Goal: Information Seeking & Learning: Learn about a topic

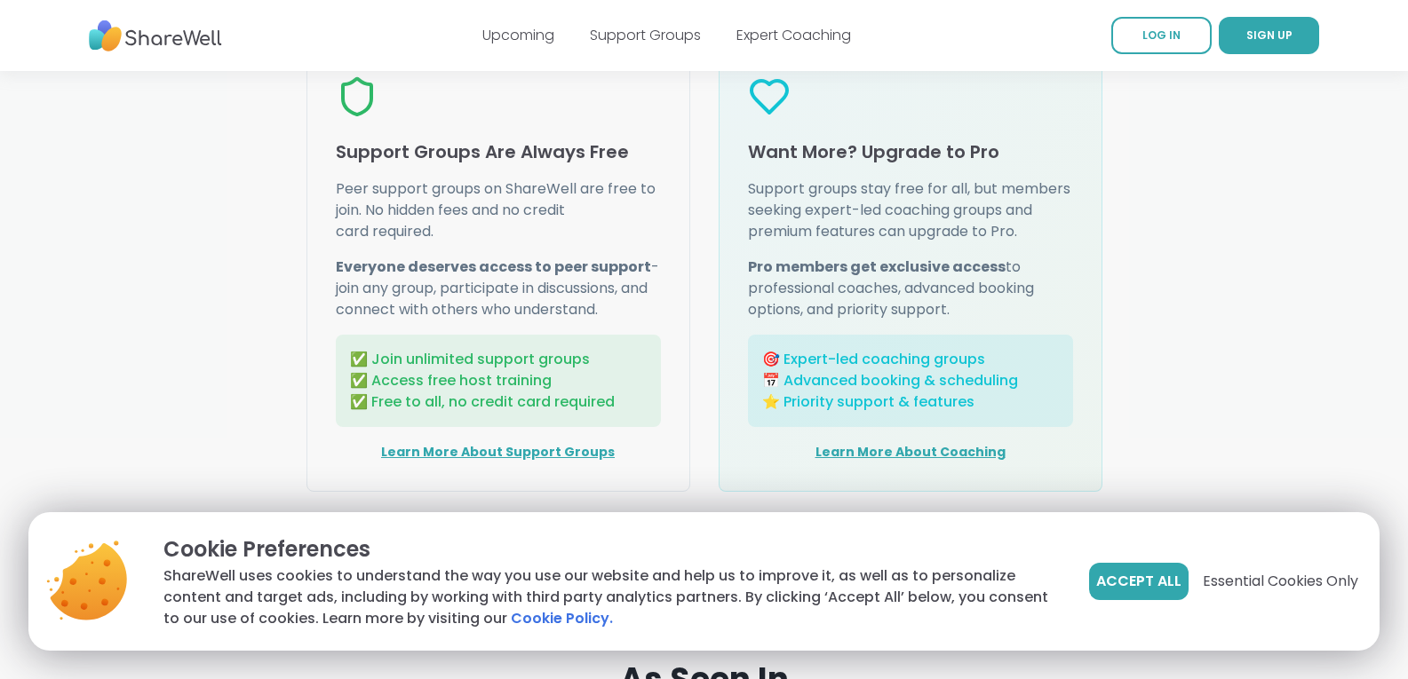
scroll to position [2309, 0]
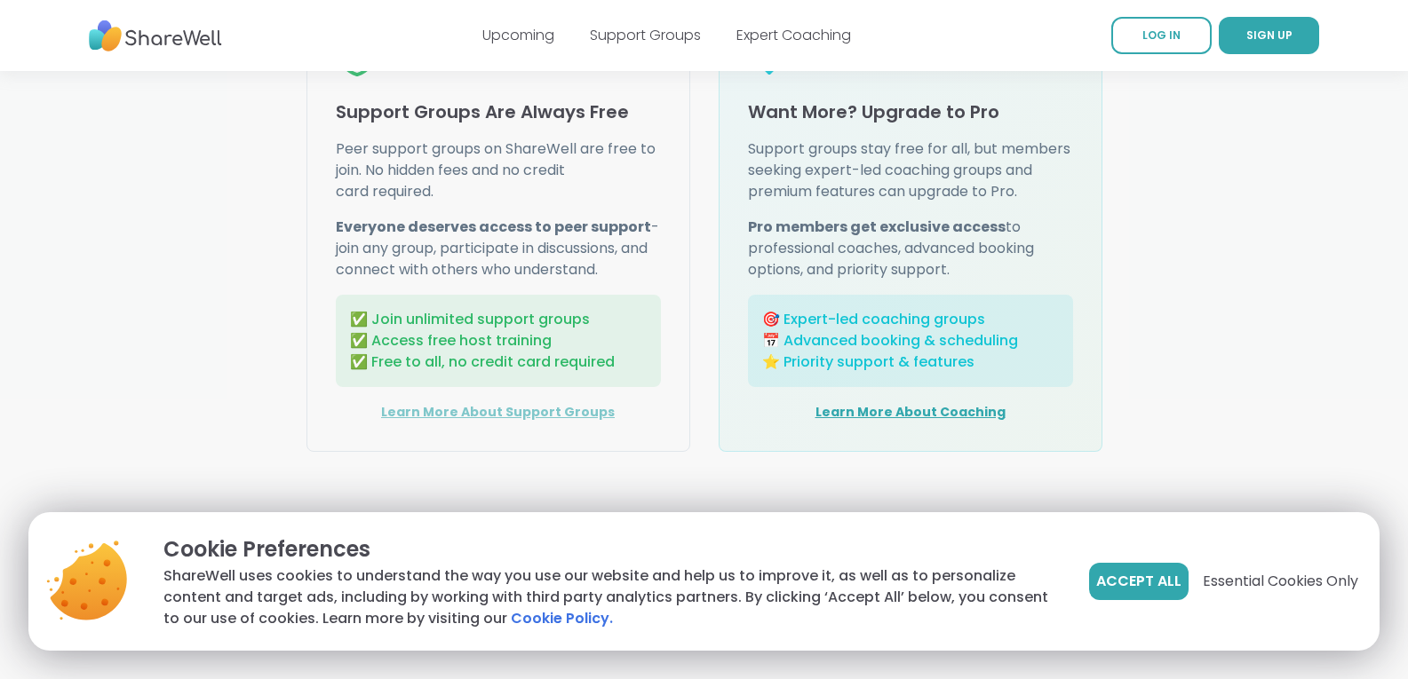
click at [547, 409] on link "Learn More About Support Groups" at bounding box center [498, 412] width 234 height 18
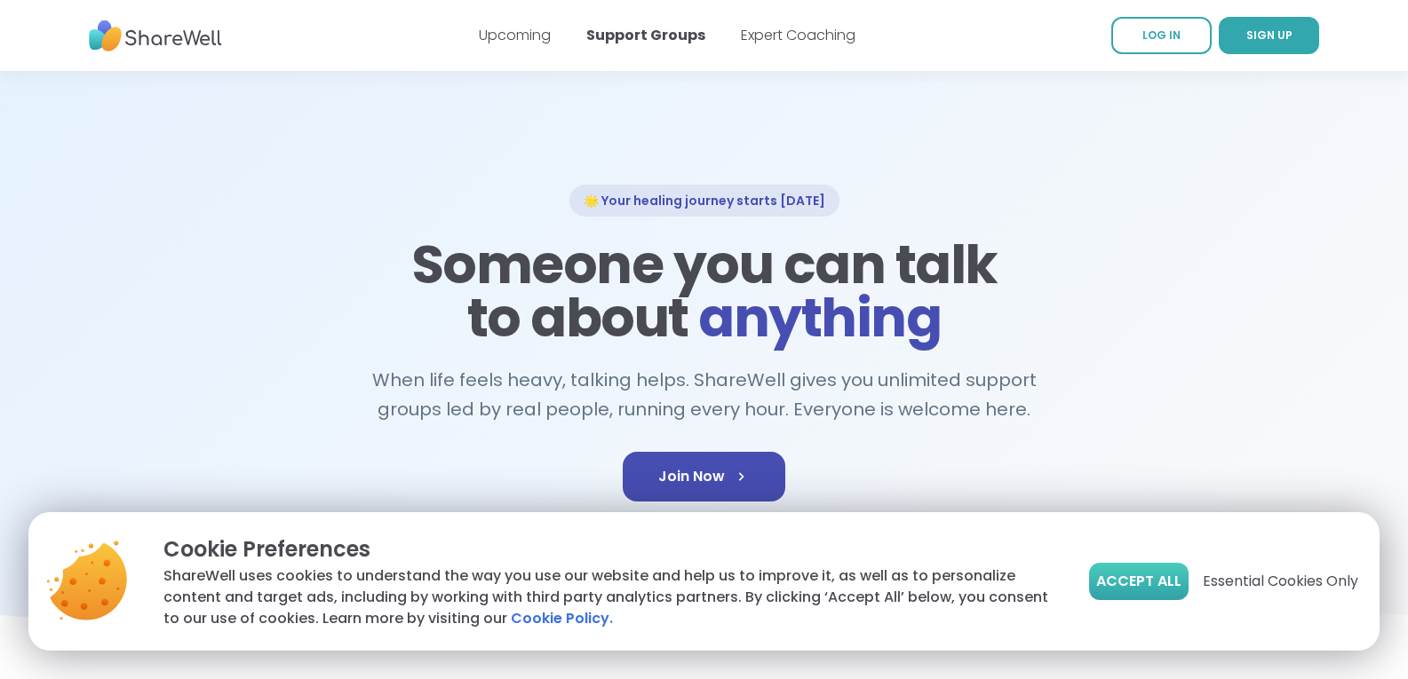
click at [1138, 584] on span "Accept All" at bounding box center [1138, 581] width 85 height 21
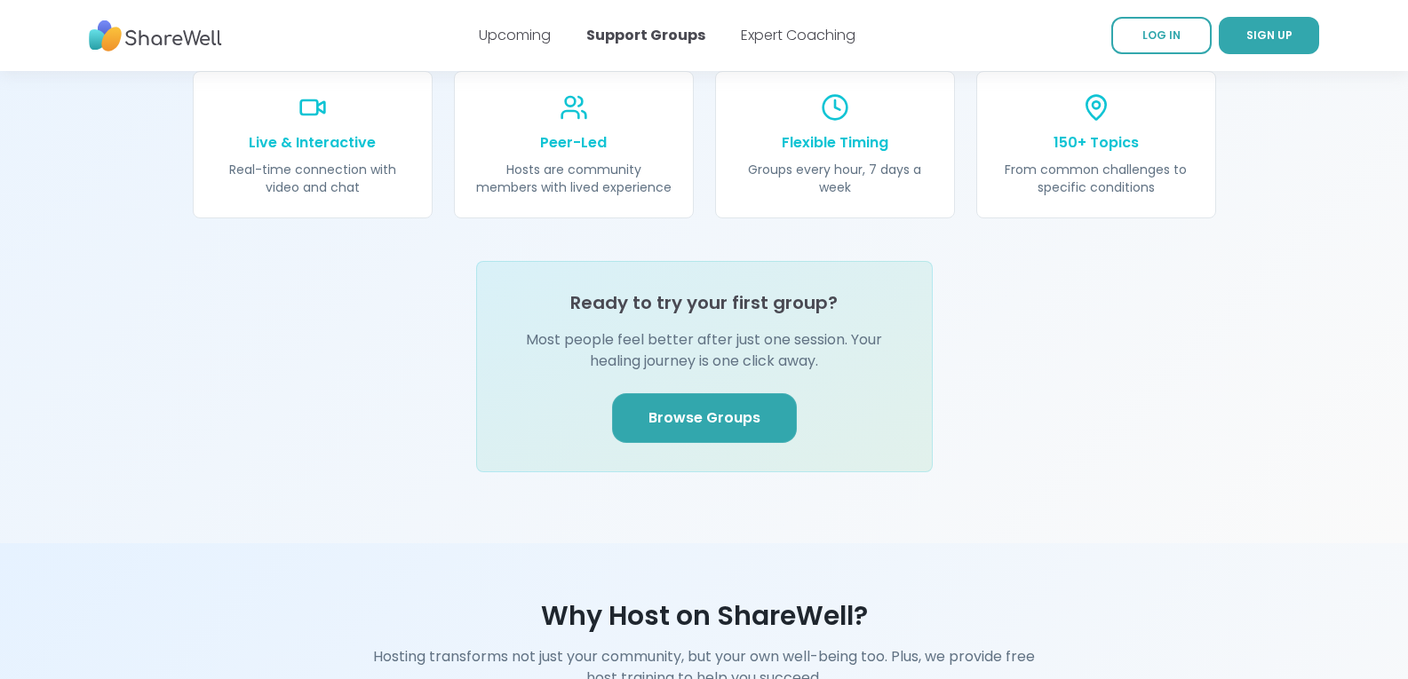
scroll to position [2043, 0]
click at [706, 407] on span "Browse Groups" at bounding box center [704, 417] width 112 height 21
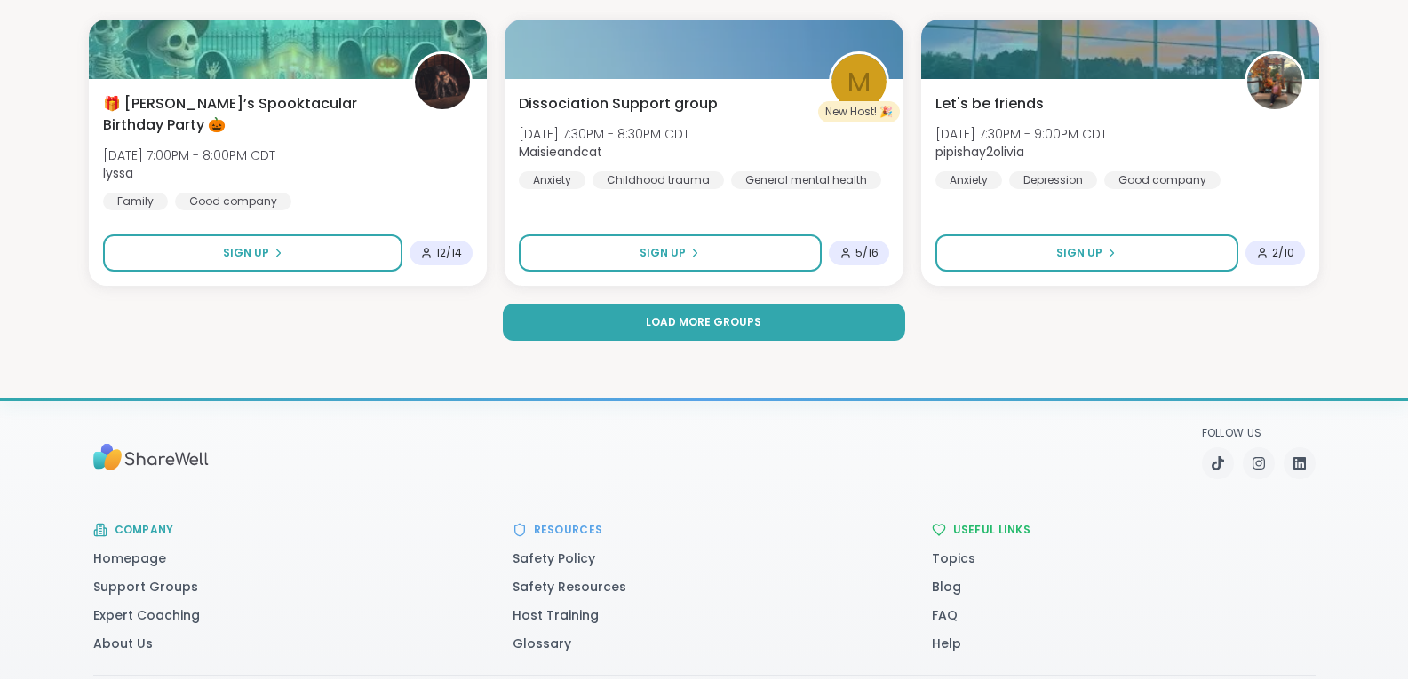
scroll to position [3553, 0]
